Goal: Task Accomplishment & Management: Manage account settings

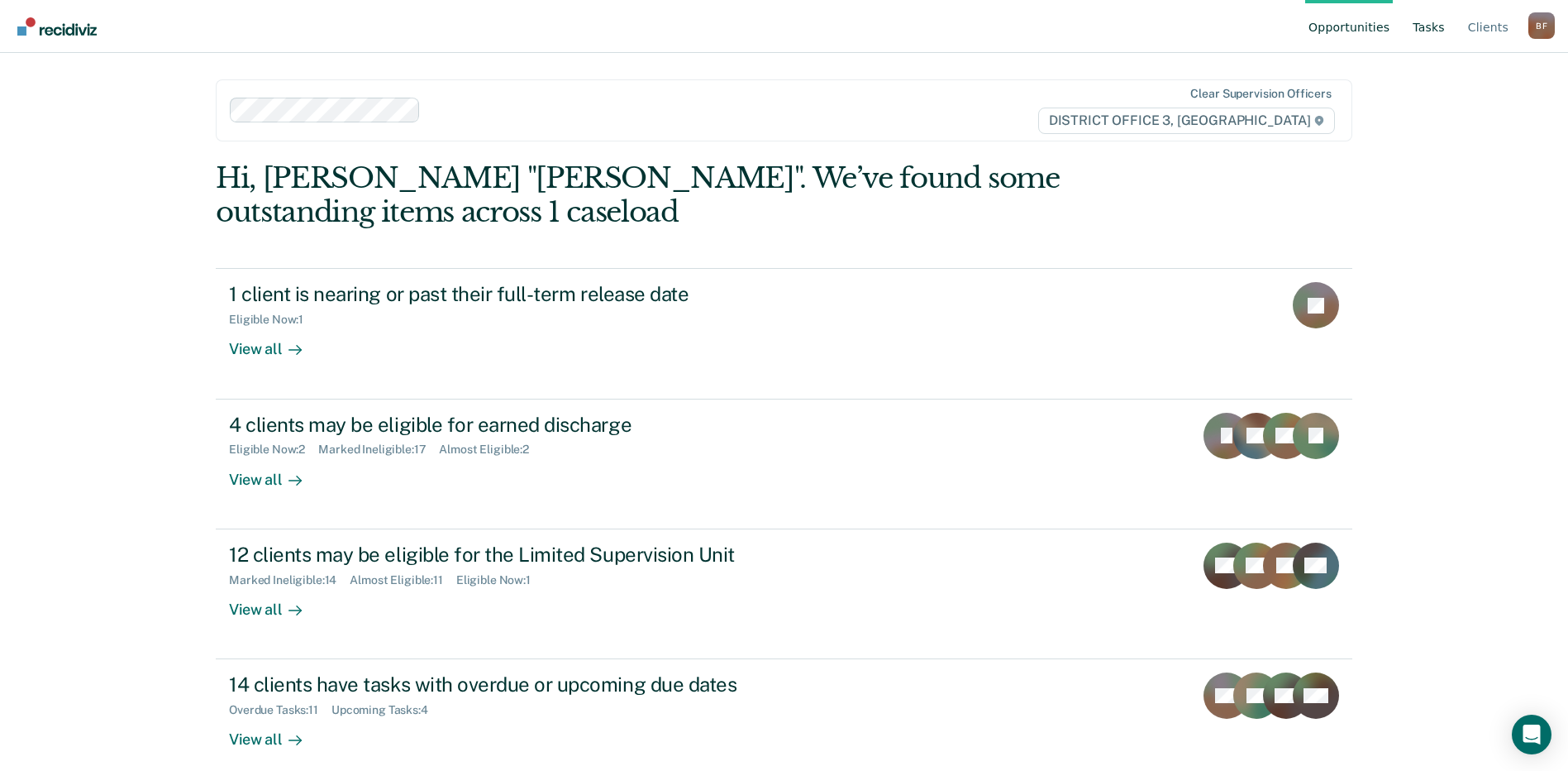
click at [1438, 29] on link "Tasks" at bounding box center [1428, 26] width 39 height 52
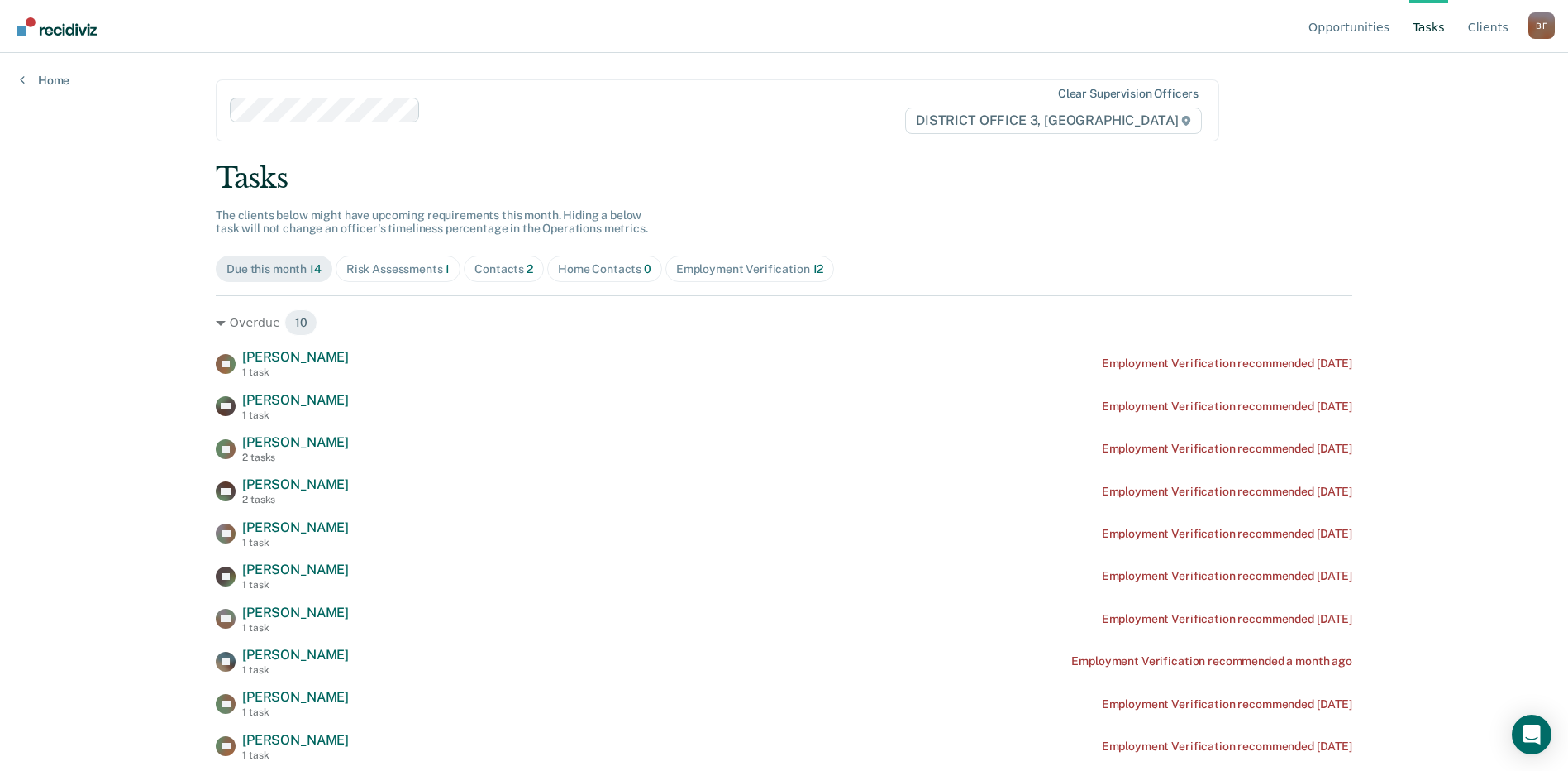
click at [389, 266] on div "Risk Assessments 1" at bounding box center [398, 269] width 104 height 14
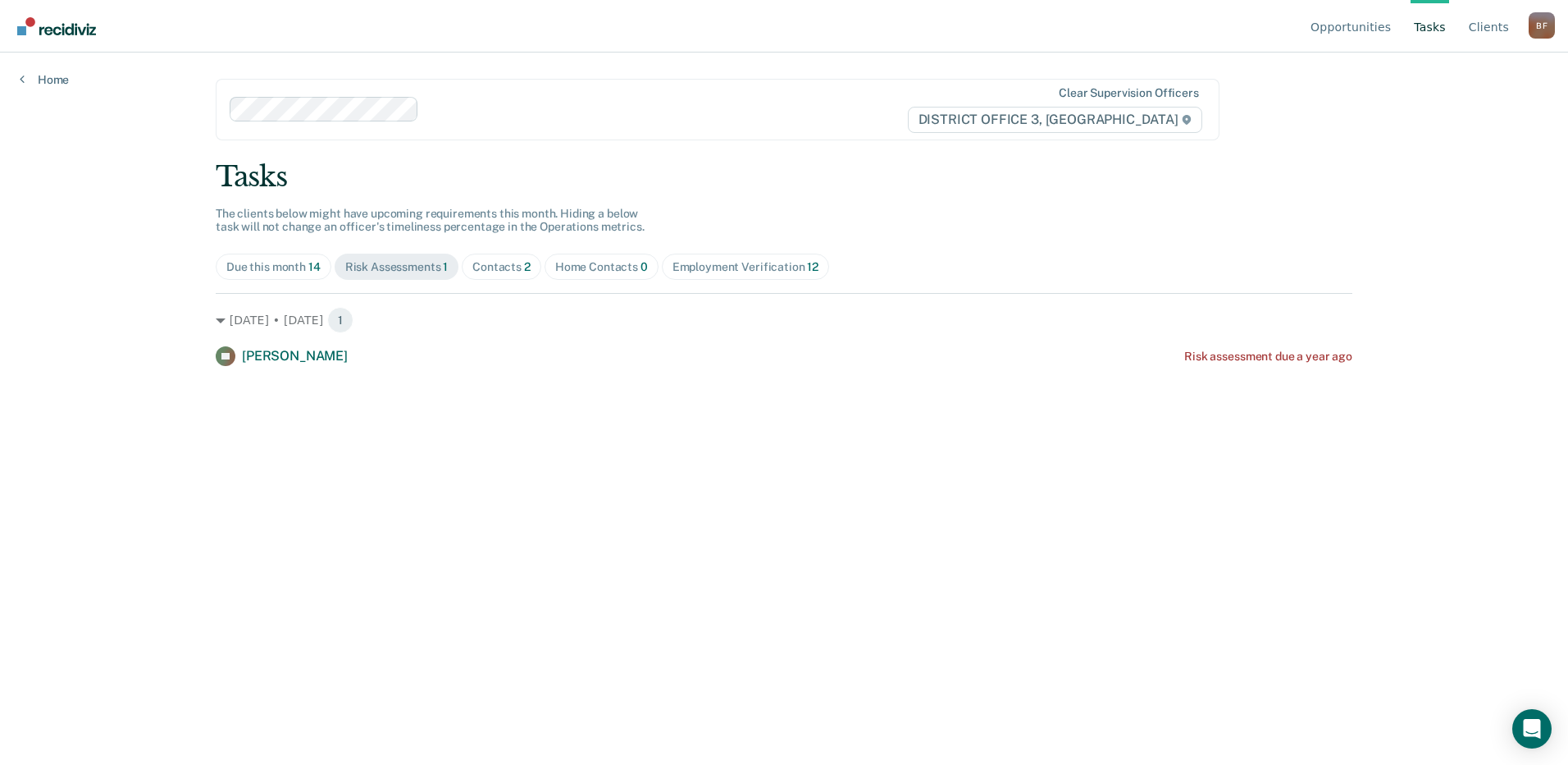
click at [511, 266] on div "Contacts 2" at bounding box center [502, 267] width 59 height 14
click at [604, 270] on div "Home Contacts 0" at bounding box center [602, 267] width 93 height 14
click at [526, 264] on span "2" at bounding box center [527, 267] width 7 height 13
click at [1353, 24] on link "Opportunities" at bounding box center [1350, 26] width 87 height 52
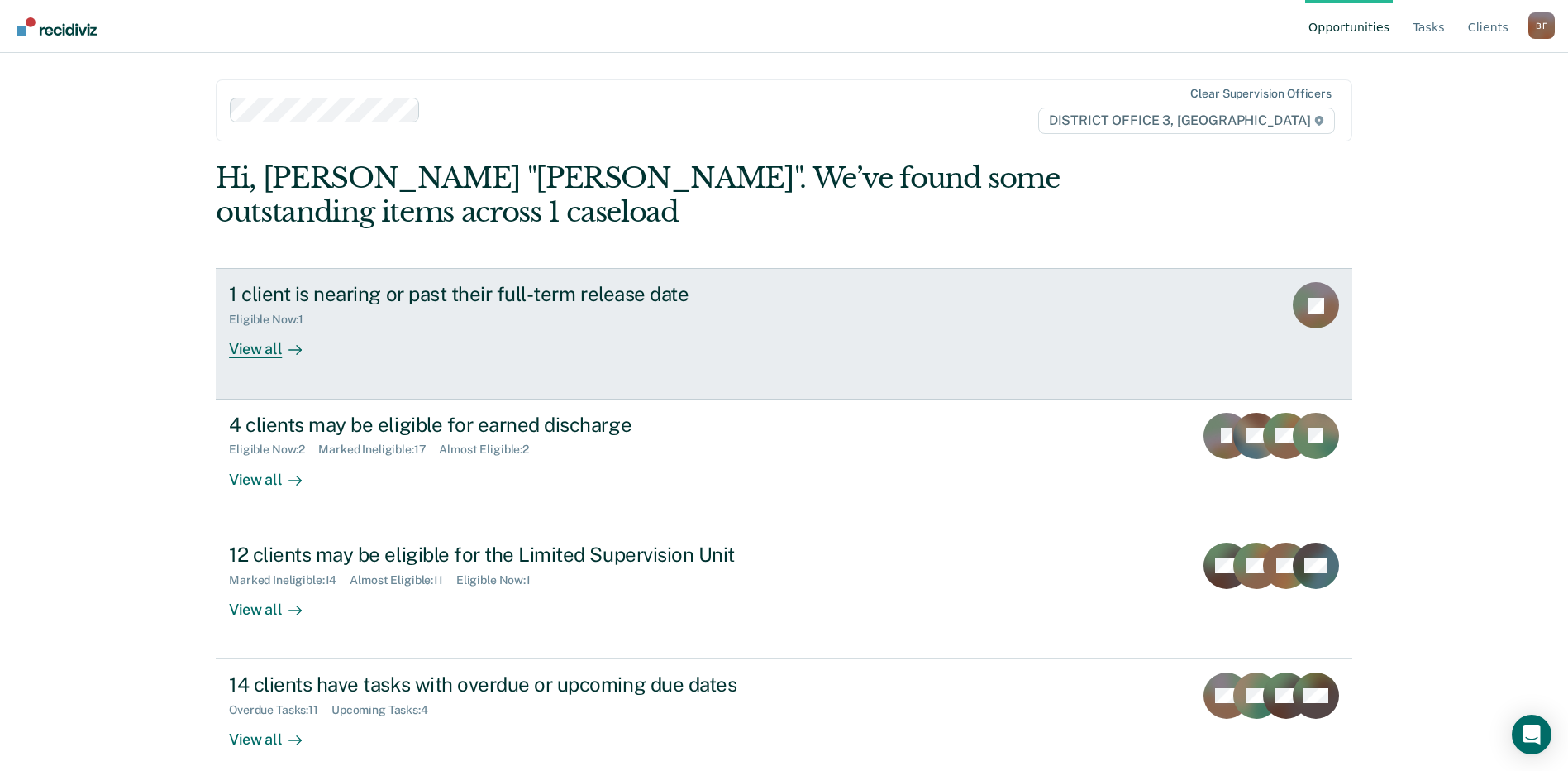
click at [246, 350] on div "View all" at bounding box center [275, 343] width 93 height 32
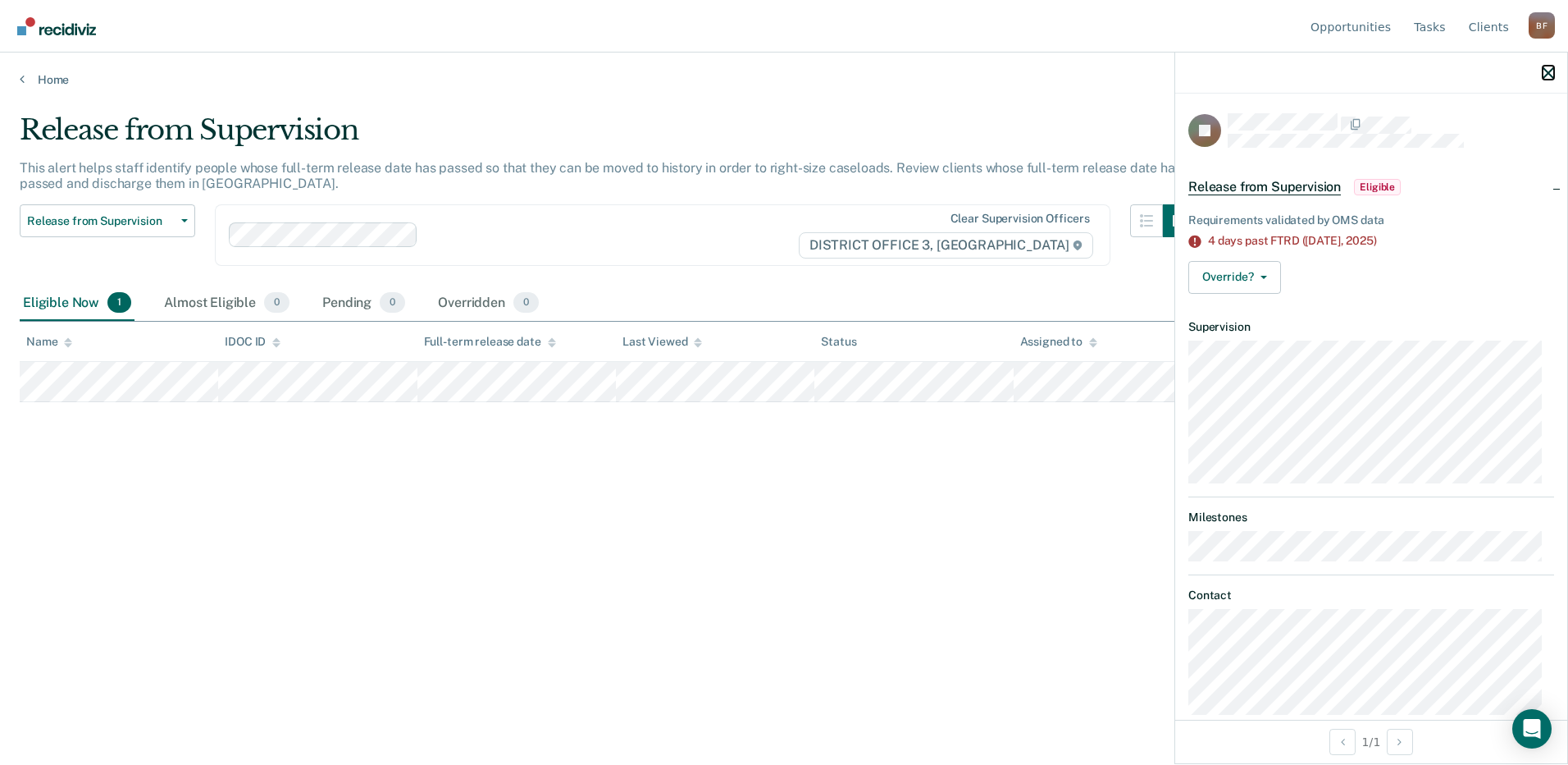
click at [1547, 69] on icon "button" at bounding box center [1548, 73] width 11 height 11
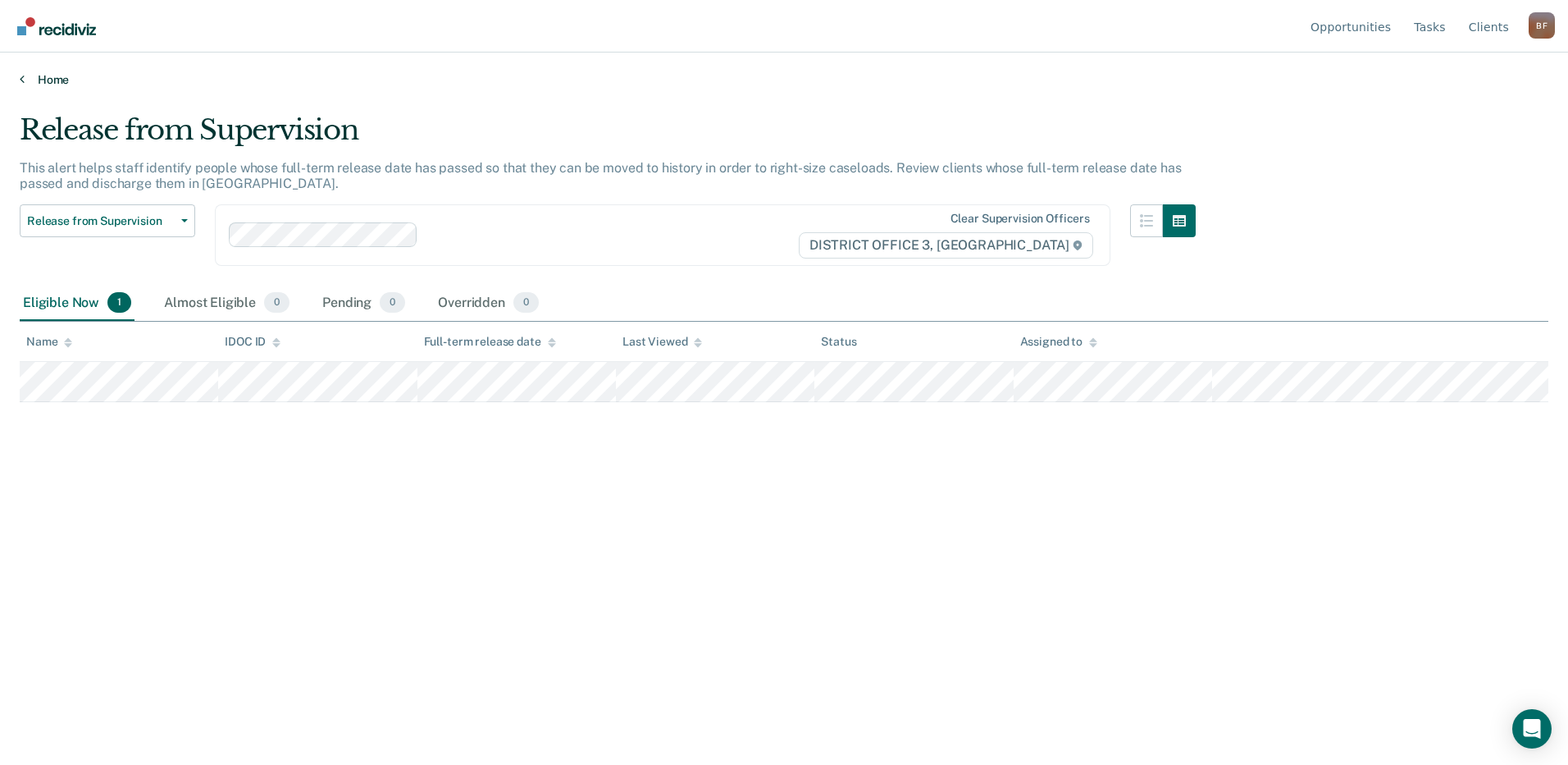
click at [47, 79] on link "Home" at bounding box center [784, 80] width 1528 height 15
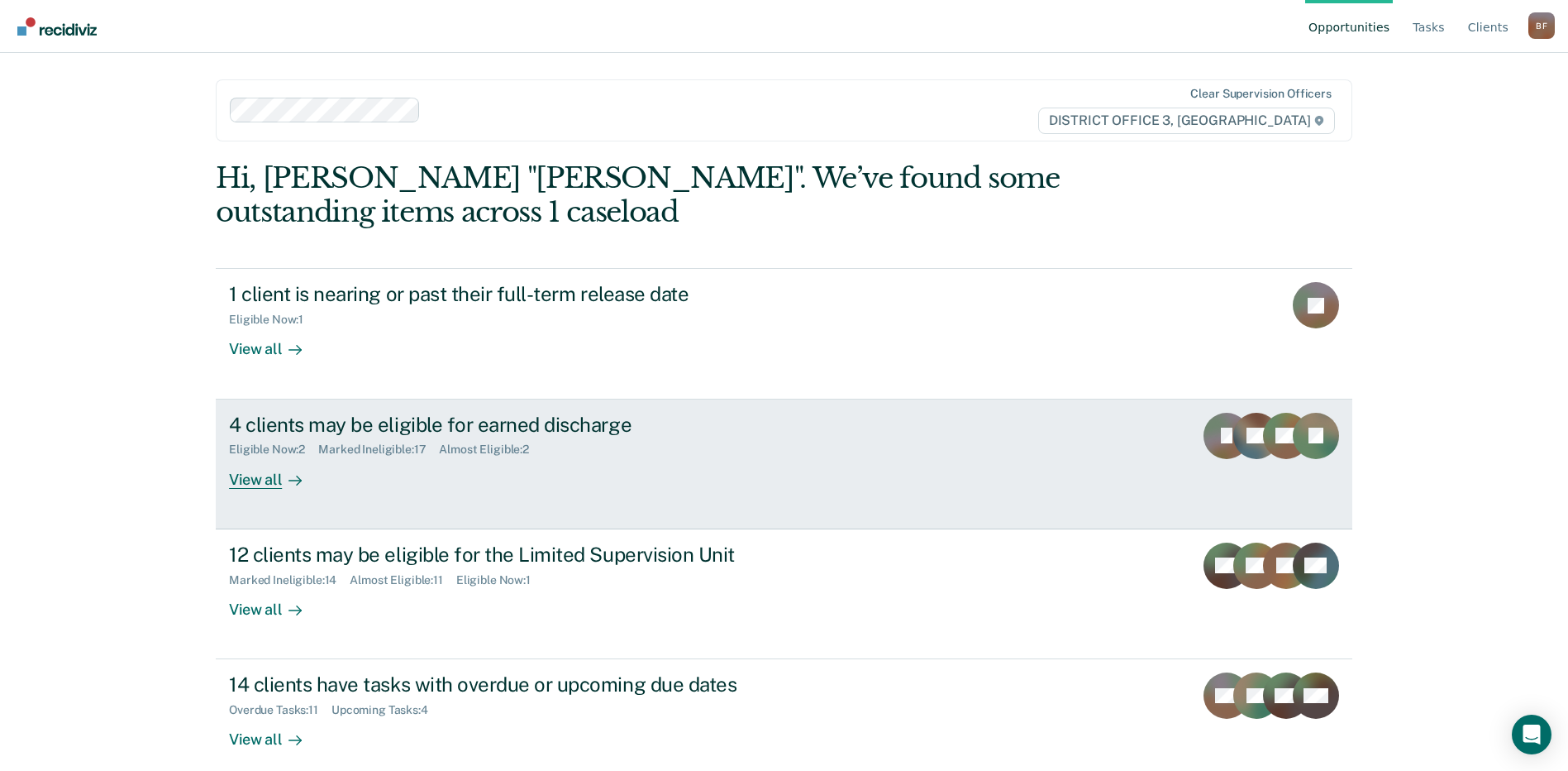
click at [257, 480] on div "View all" at bounding box center [275, 472] width 93 height 32
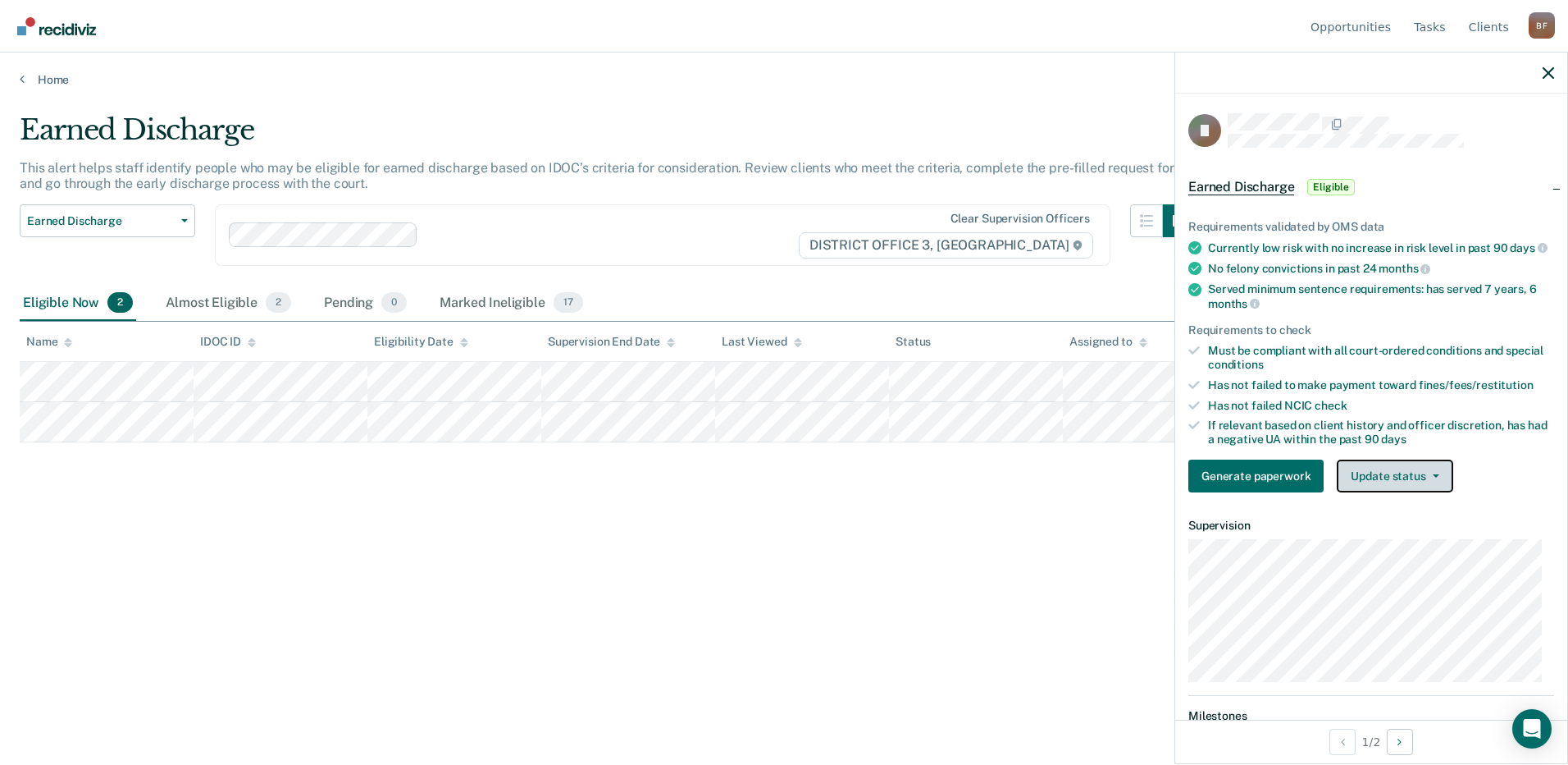
click at [1427, 492] on button "Update status" at bounding box center [1394, 475] width 115 height 33
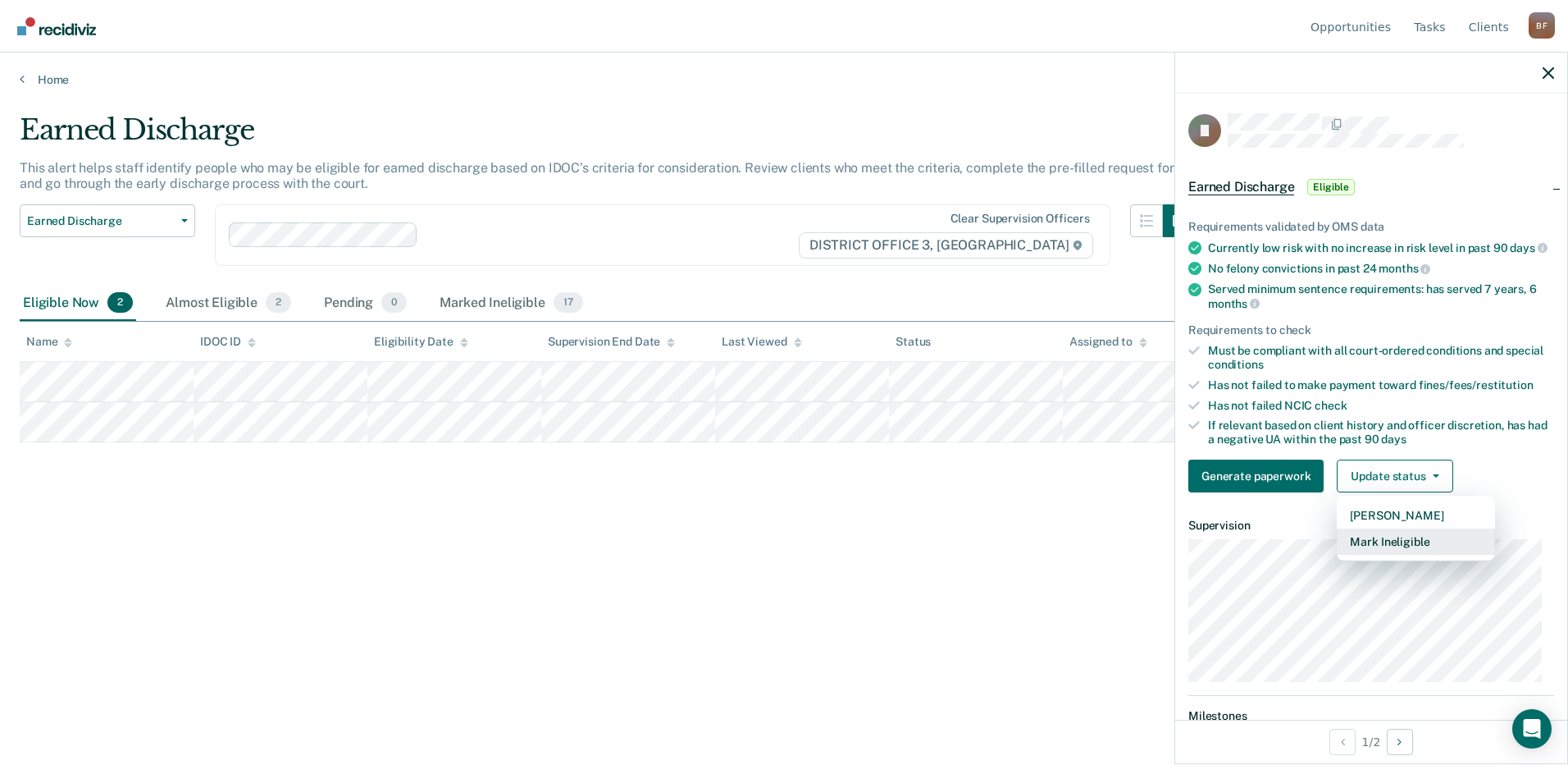
click at [1416, 555] on button "Mark Ineligible" at bounding box center [1415, 542] width 158 height 27
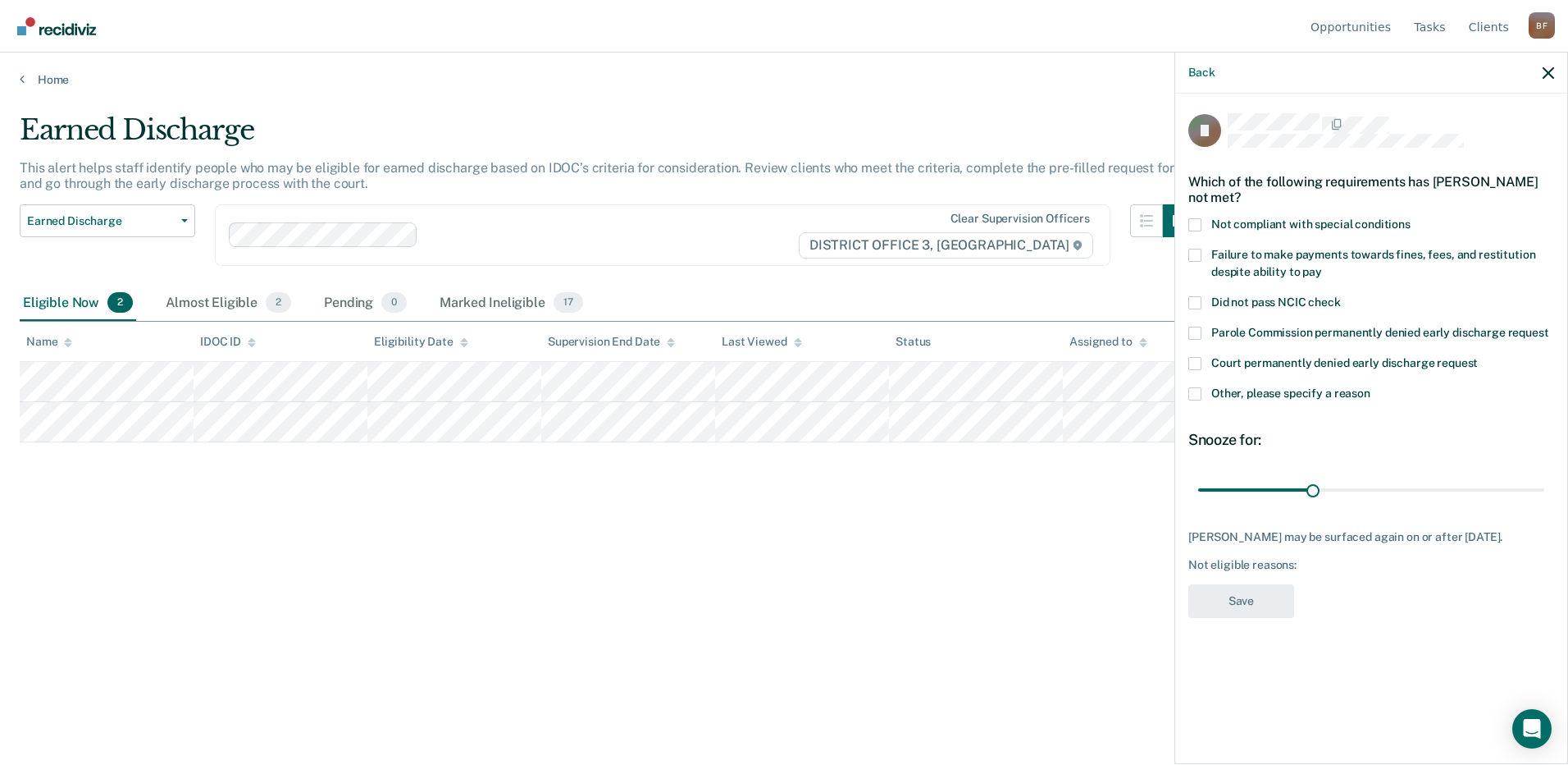
click at [1544, 486] on div "30 days" at bounding box center [1370, 489] width 365 height 28
type input "89"
click at [1535, 491] on input "range" at bounding box center [1371, 489] width 346 height 28
click at [1194, 394] on span at bounding box center [1194, 394] width 13 height 13
click at [1370, 387] on input "Other, please specify a reason" at bounding box center [1370, 387] width 0 height 0
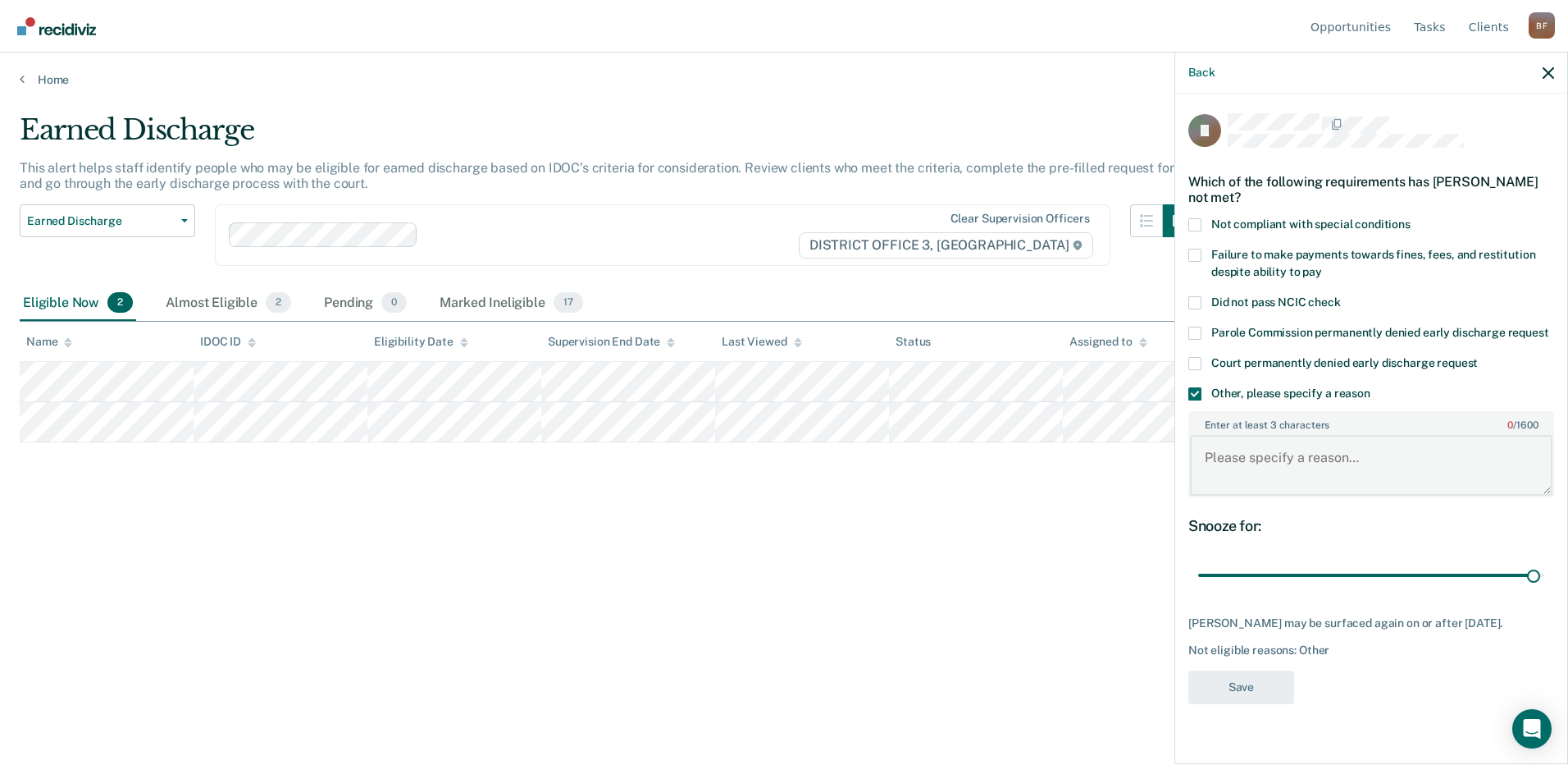
drag, startPoint x: 1253, startPoint y: 470, endPoint x: 1253, endPoint y: 490, distance: 20.0
click at [1253, 490] on textarea "Enter at least 3 characters 0 / 1600" at bounding box center [1370, 465] width 362 height 61
type textarea "Owes too much on restitution"
click at [1261, 696] on button "Save" at bounding box center [1241, 687] width 106 height 34
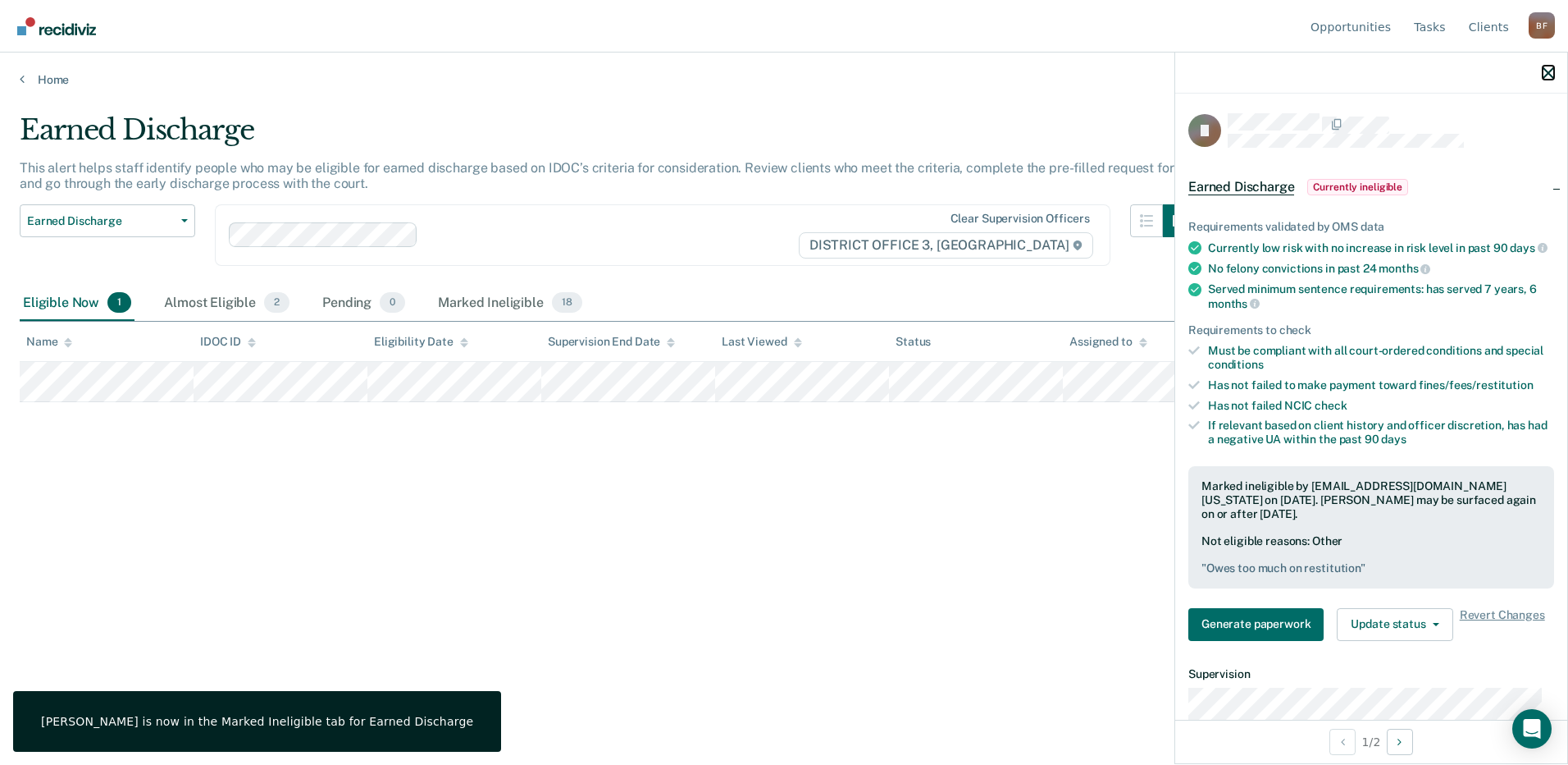
click at [1549, 77] on icon "button" at bounding box center [1548, 73] width 11 height 11
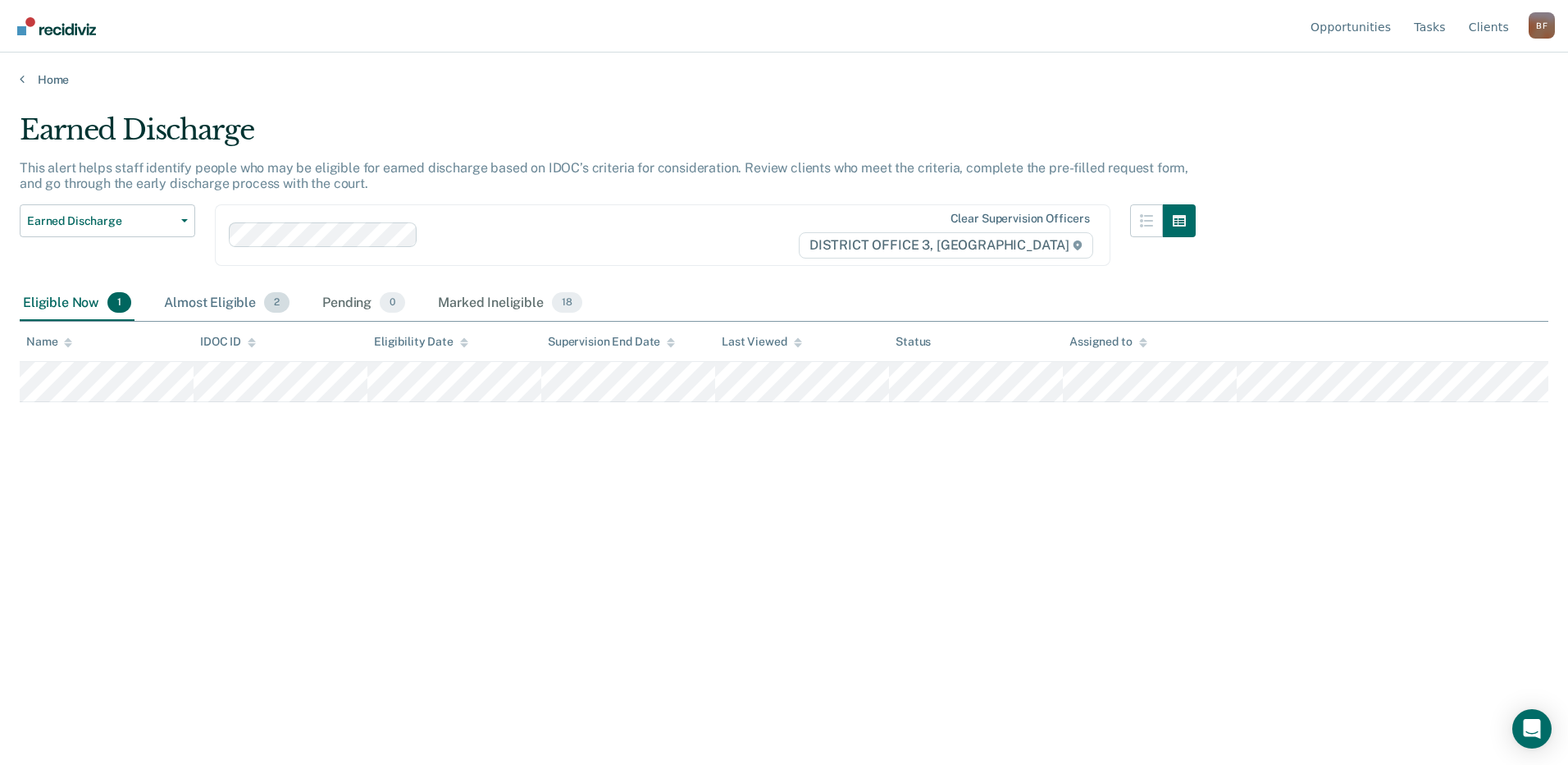
click at [203, 296] on div "Almost Eligible 2" at bounding box center [226, 304] width 132 height 36
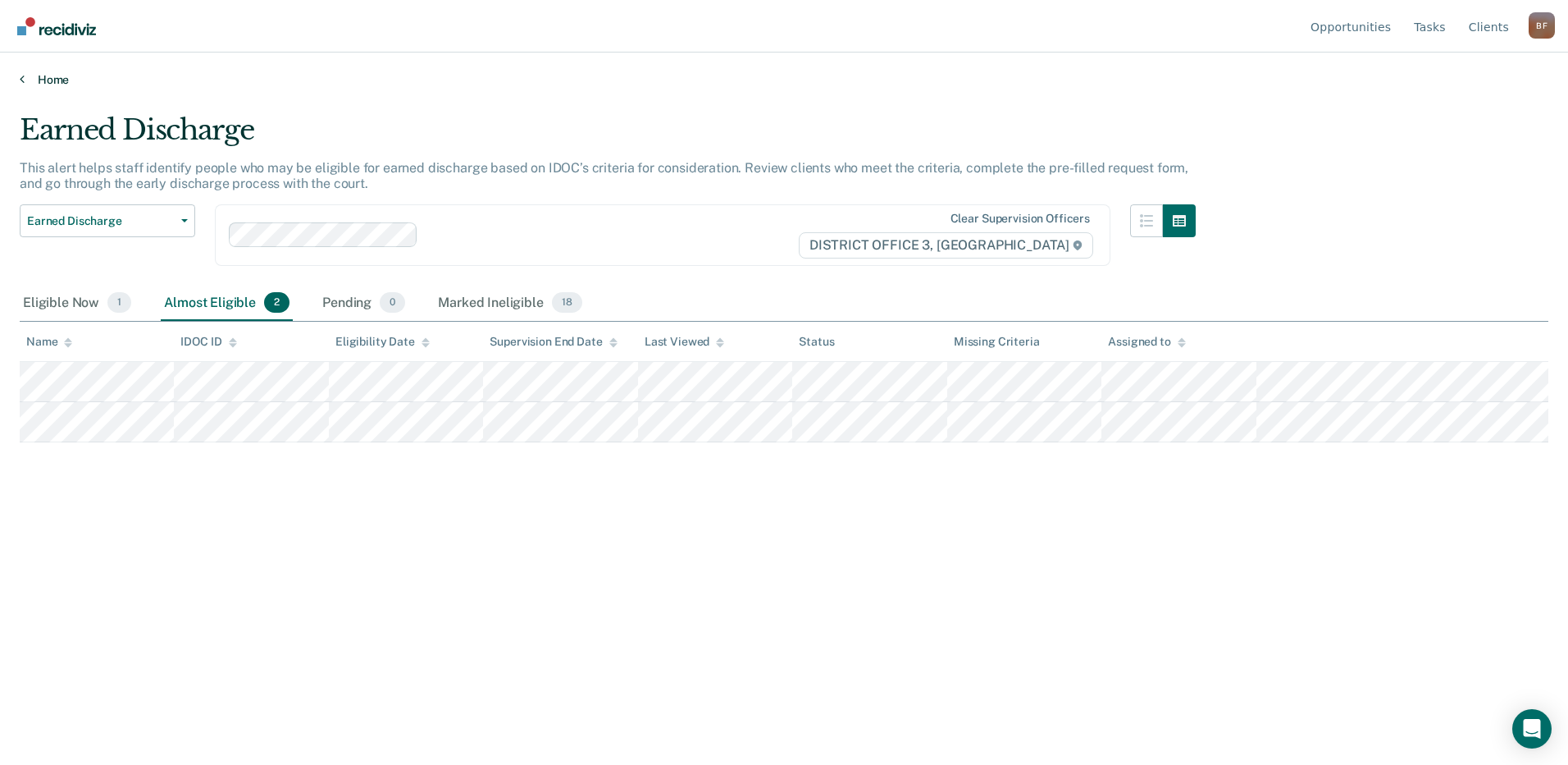
click at [64, 78] on link "Home" at bounding box center [784, 80] width 1528 height 15
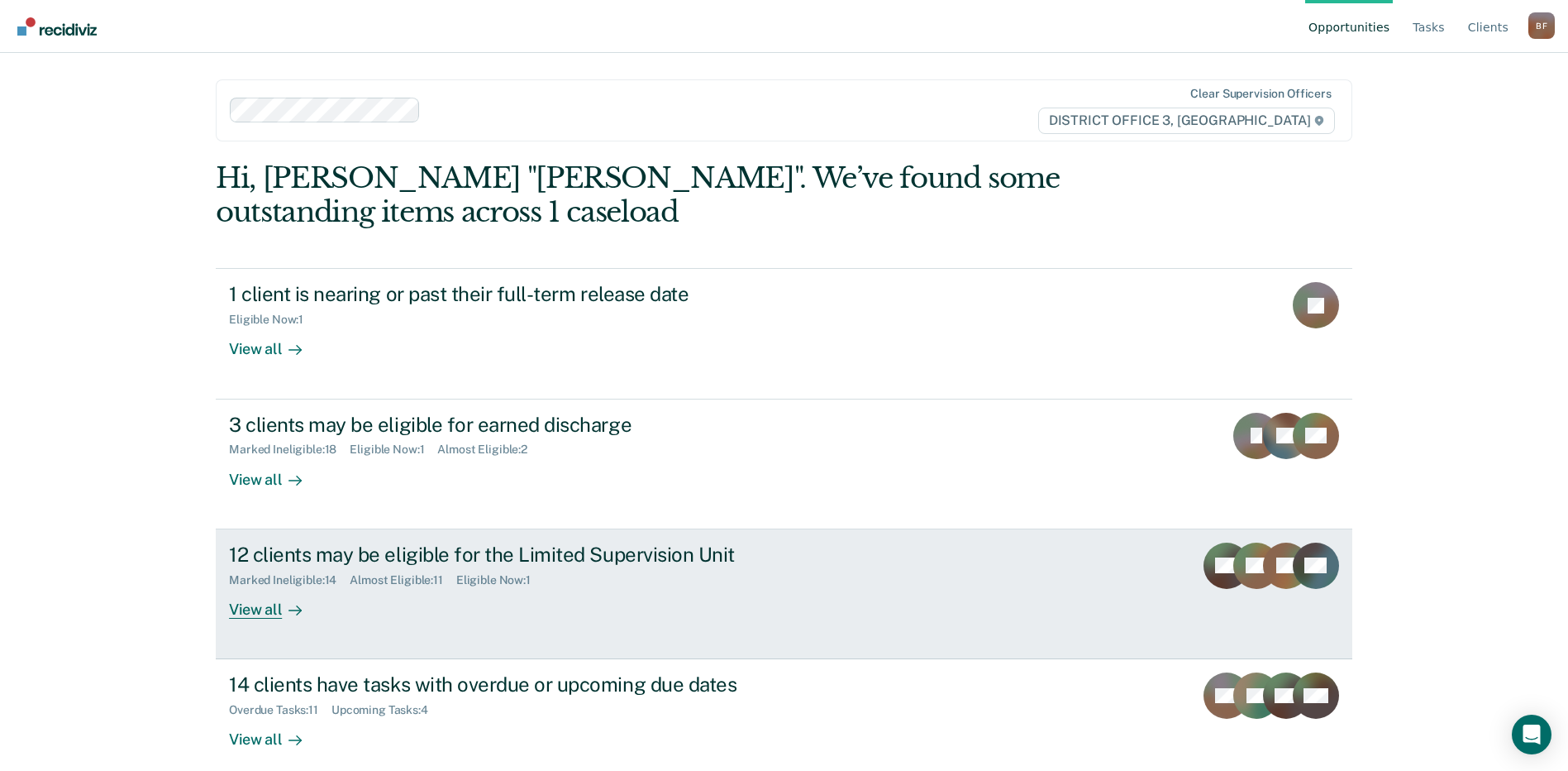
click at [463, 552] on div "12 clients may be eligible for the Limited Supervision Unit" at bounding box center [519, 553] width 580 height 24
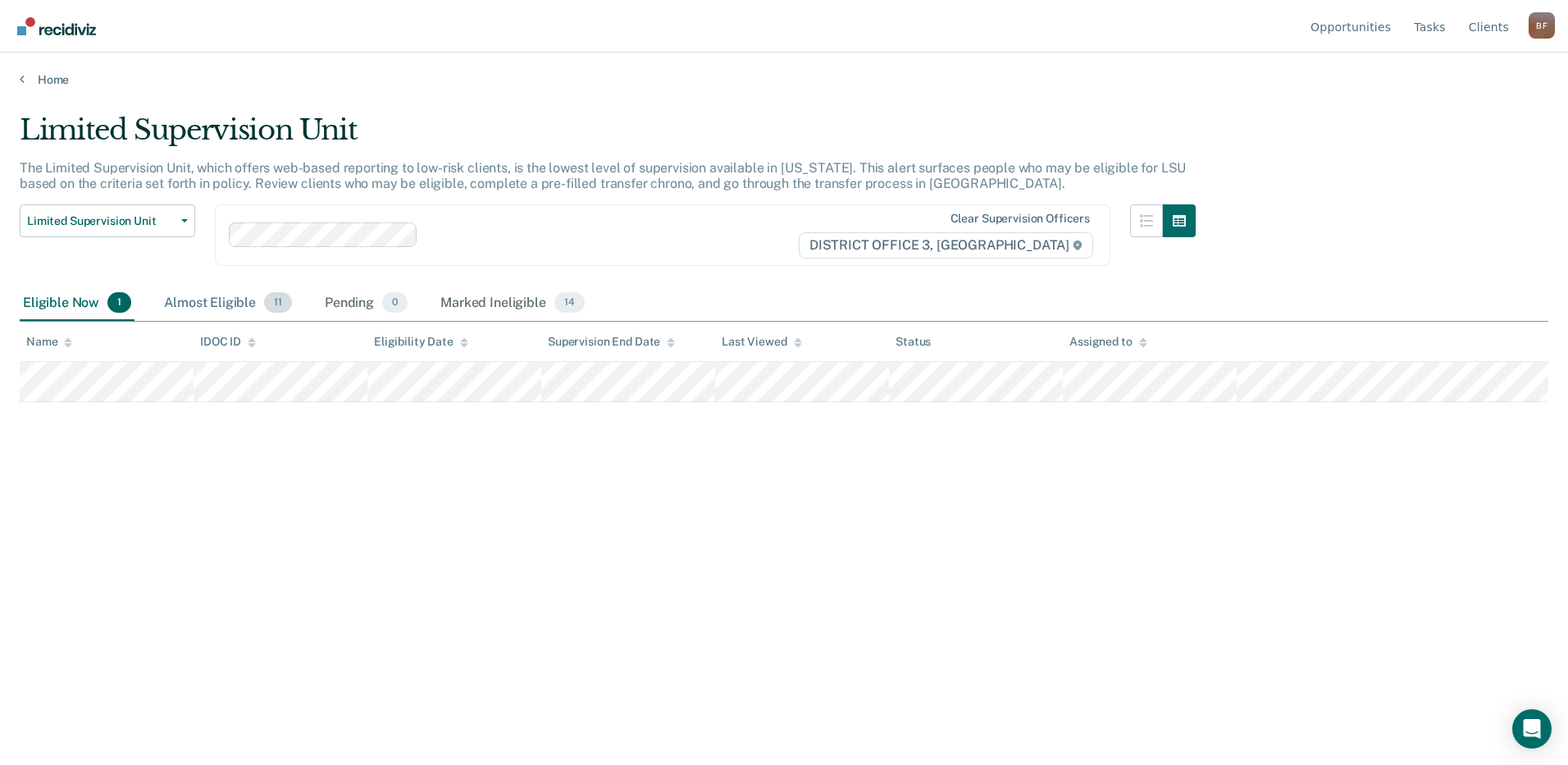
click at [218, 302] on div "Almost Eligible 11" at bounding box center [228, 304] width 134 height 36
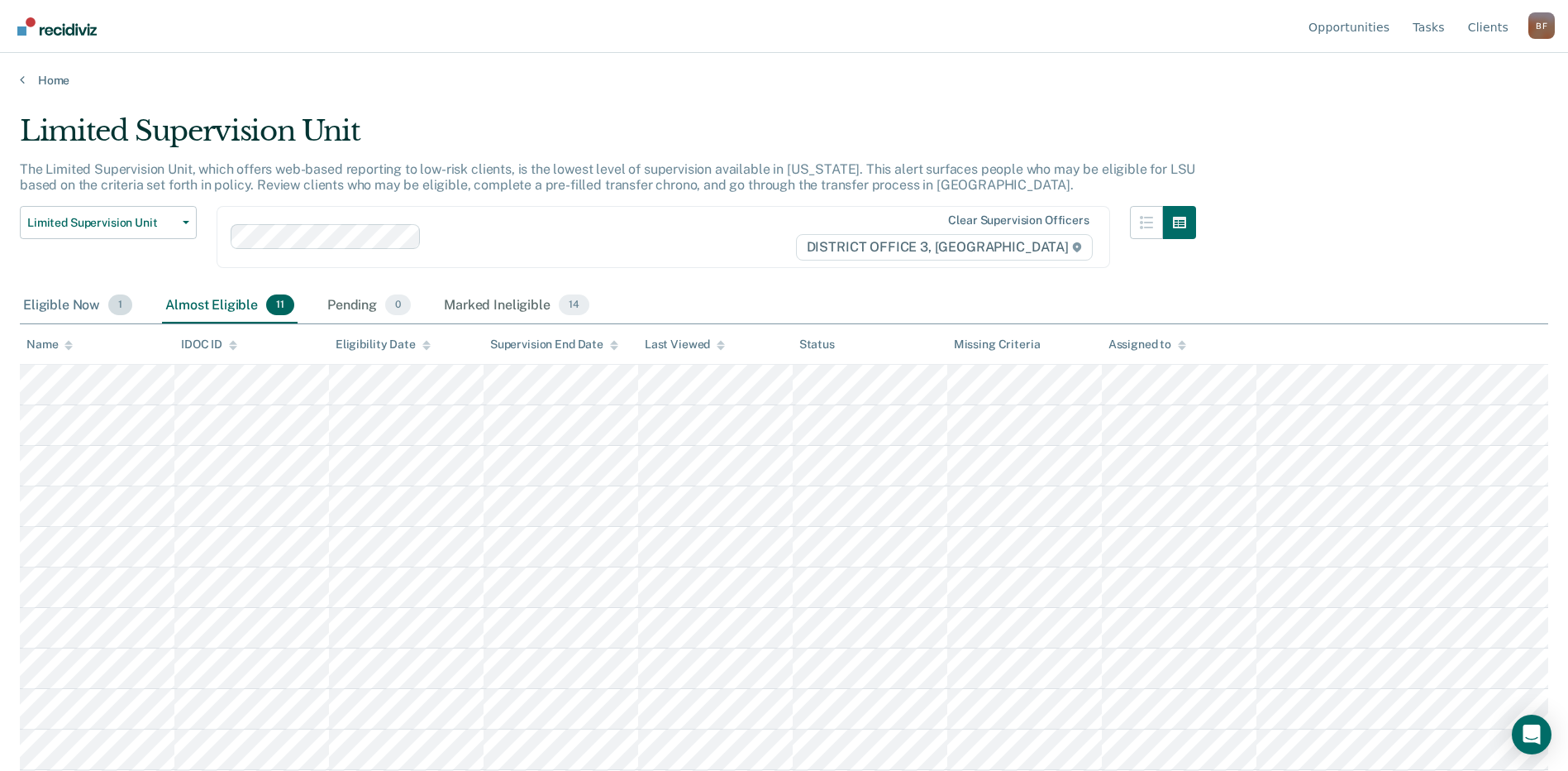
click at [75, 302] on div "Eligible Now 1" at bounding box center [77, 306] width 115 height 36
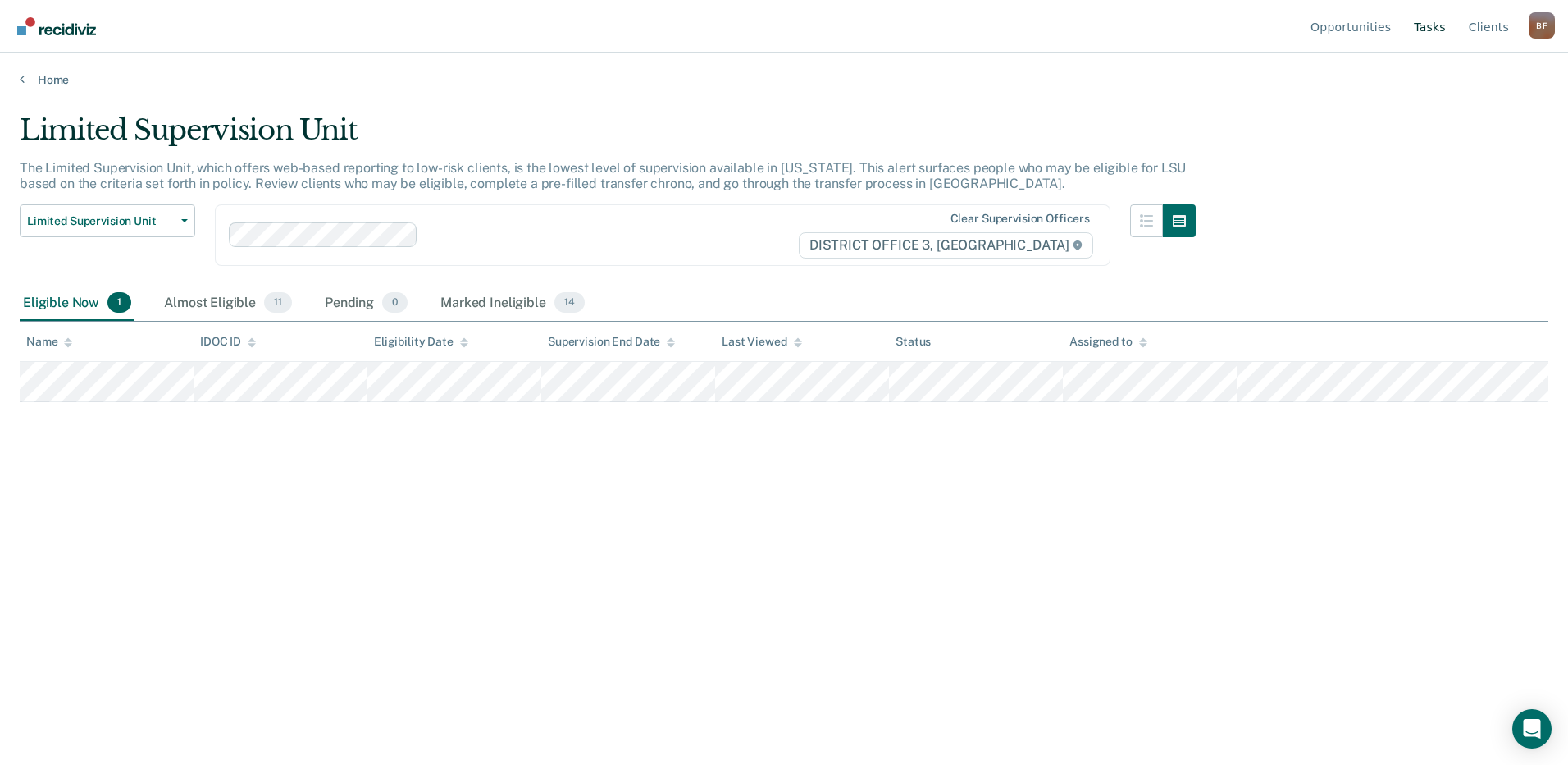
click at [1435, 31] on link "Tasks" at bounding box center [1429, 26] width 39 height 52
